Goal: Navigation & Orientation: Understand site structure

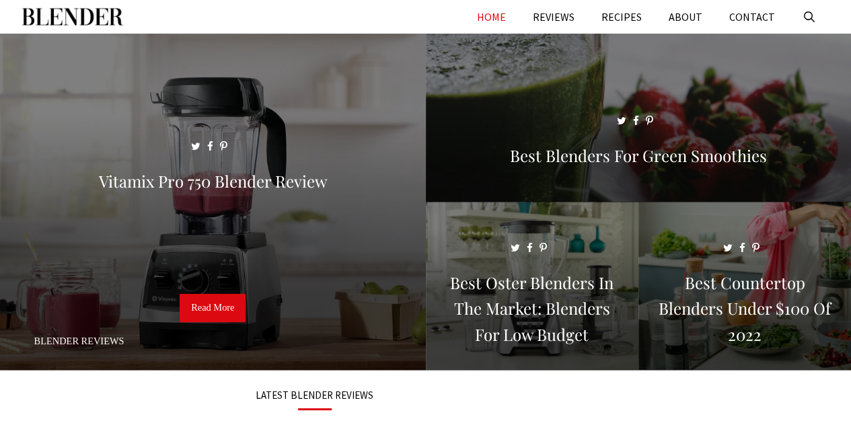
click at [317, 7] on div "Menu HOME REVIEWS RECIPES ABOUT CONTACT" at bounding box center [425, 17] width 807 height 34
